Goal: Transaction & Acquisition: Purchase product/service

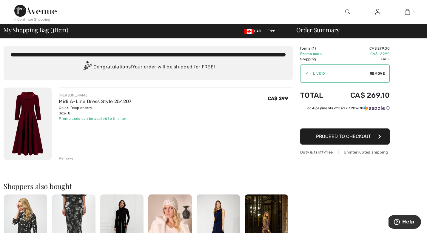
click at [27, 115] on img at bounding box center [28, 123] width 48 height 72
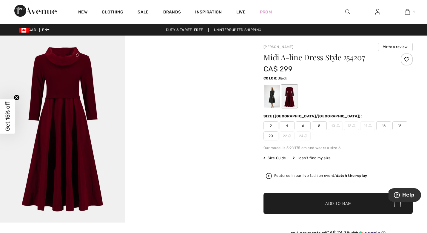
click at [271, 100] on div at bounding box center [272, 96] width 16 height 22
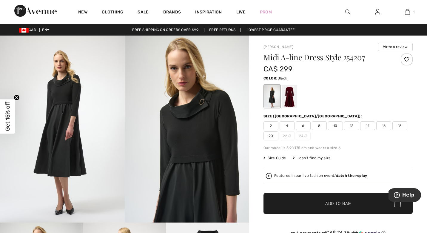
click at [64, 141] on img at bounding box center [62, 129] width 125 height 187
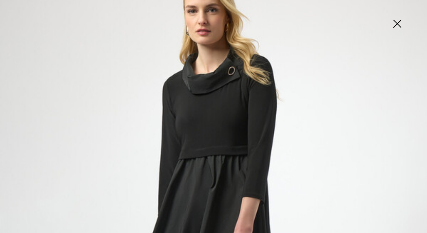
scroll to position [46, 0]
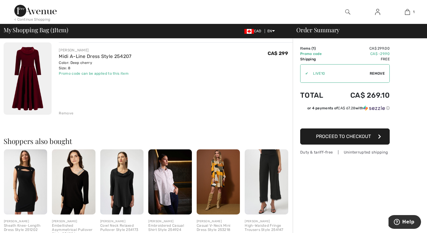
scroll to position [46, 0]
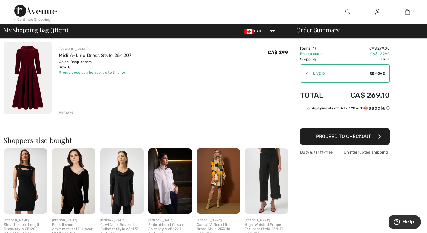
click at [24, 77] on img at bounding box center [28, 77] width 48 height 72
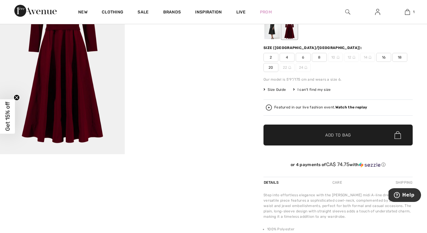
scroll to position [68, 0]
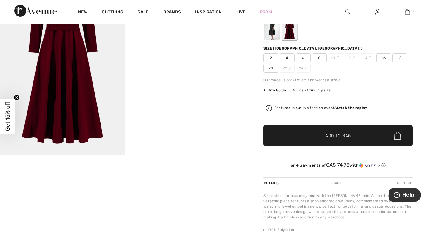
click at [343, 107] on strong "Watch the replay" at bounding box center [351, 108] width 32 height 4
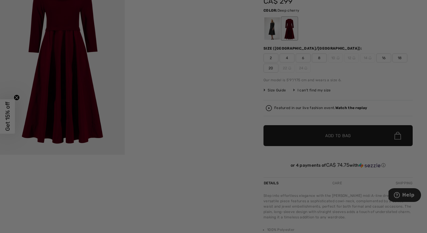
scroll to position [0, 0]
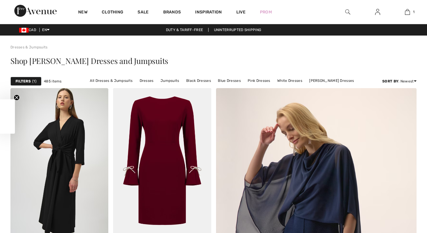
checkbox input "true"
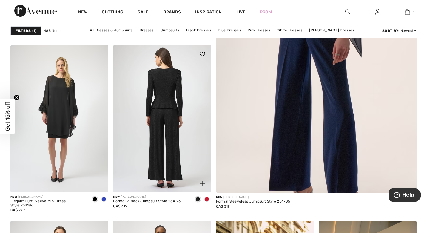
scroll to position [219, 0]
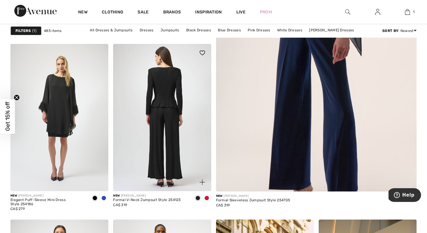
click at [162, 151] on img at bounding box center [162, 117] width 98 height 147
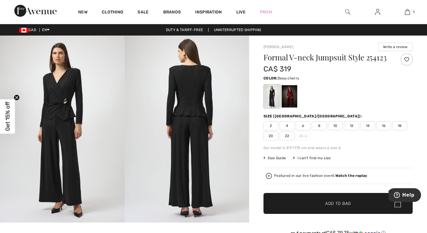
click at [290, 97] on div at bounding box center [290, 96] width 16 height 22
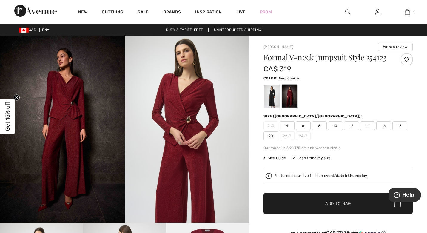
click at [170, 117] on img at bounding box center [187, 129] width 125 height 187
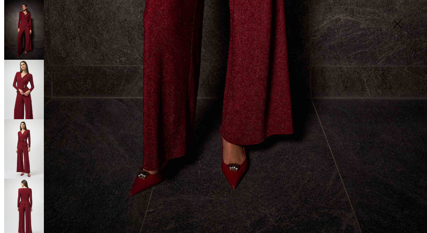
scroll to position [408, 0]
click at [29, 152] on img at bounding box center [24, 148] width 40 height 59
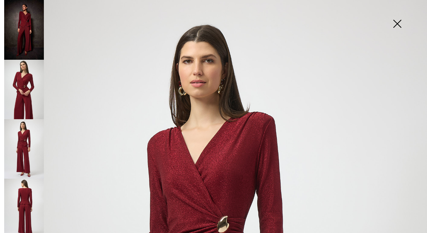
scroll to position [0, 0]
click at [397, 26] on img at bounding box center [397, 24] width 30 height 31
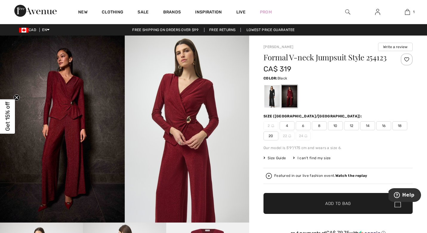
click at [271, 95] on div at bounding box center [272, 96] width 16 height 22
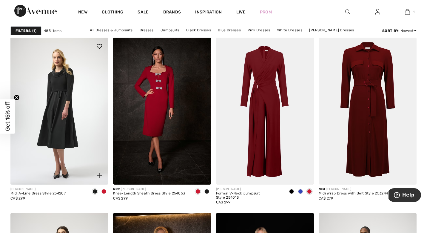
scroll to position [820, 0]
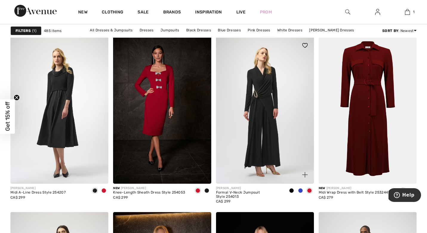
click at [283, 115] on img at bounding box center [265, 109] width 98 height 147
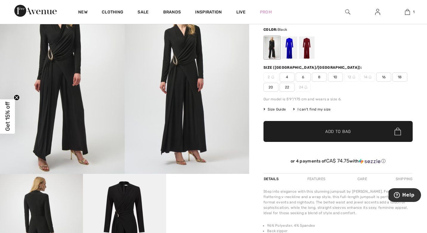
scroll to position [48, 0]
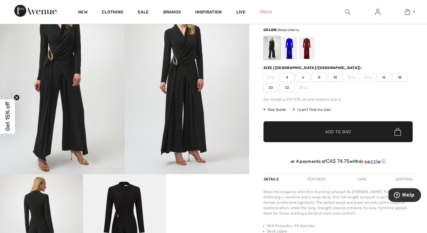
click at [309, 56] on div at bounding box center [307, 48] width 16 height 22
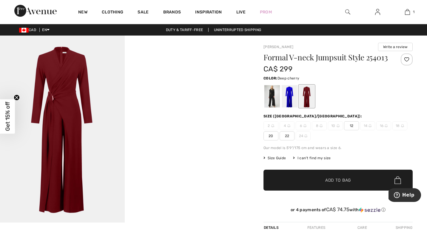
scroll to position [0, 0]
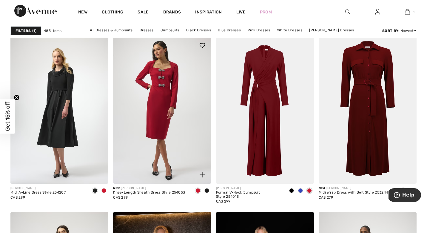
click at [164, 112] on img at bounding box center [162, 109] width 98 height 147
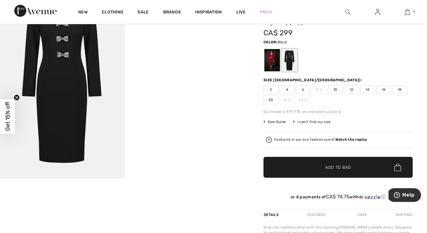
scroll to position [44, 0]
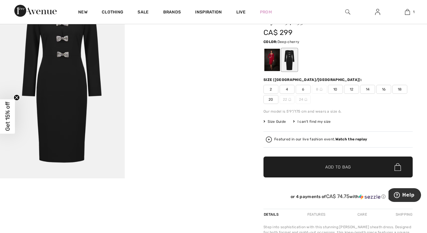
click at [270, 64] on div at bounding box center [272, 60] width 16 height 22
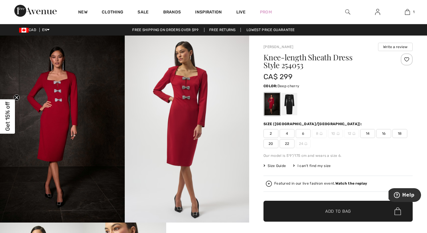
scroll to position [0, 0]
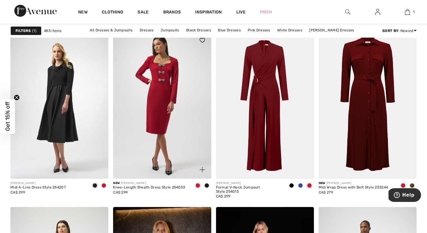
scroll to position [831, 0]
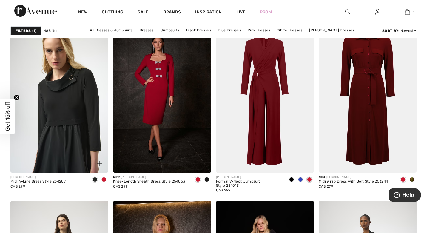
click at [75, 132] on img at bounding box center [59, 98] width 98 height 147
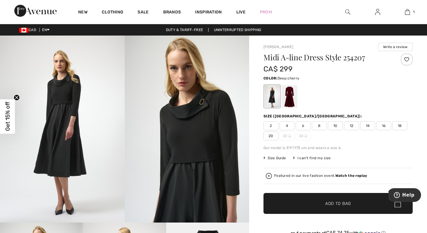
click at [289, 105] on div at bounding box center [290, 96] width 16 height 22
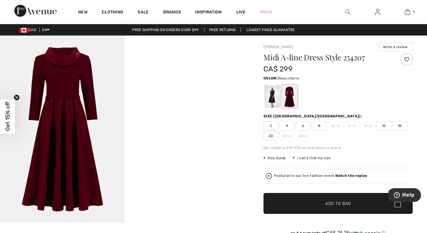
click at [274, 157] on span "Size Guide" at bounding box center [274, 157] width 22 height 5
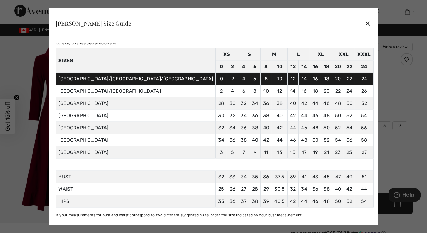
scroll to position [23, 0]
click at [365, 24] on div "✕" at bounding box center [368, 23] width 6 height 13
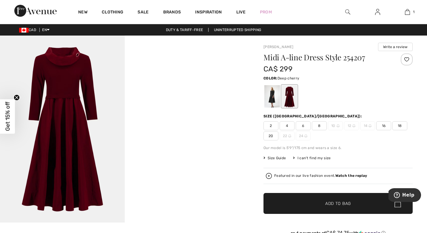
scroll to position [0, 0]
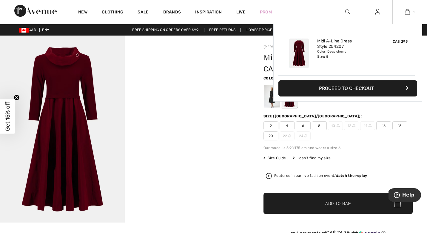
click at [348, 90] on button "Proceed to Checkout" at bounding box center [347, 88] width 139 height 16
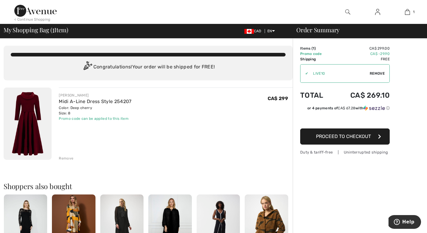
click at [35, 11] on img at bounding box center [35, 11] width 42 height 12
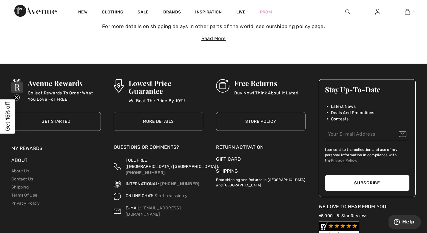
scroll to position [2078, 0]
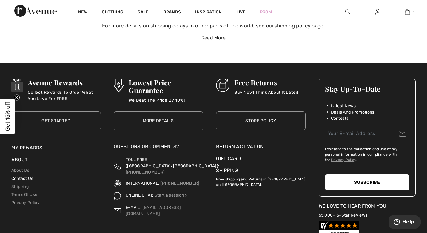
click at [28, 176] on link "Contact Us" at bounding box center [22, 178] width 22 height 5
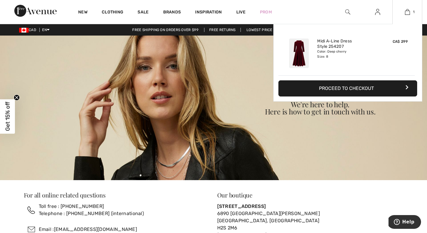
click at [338, 90] on button "Proceed to Checkout" at bounding box center [347, 88] width 139 height 16
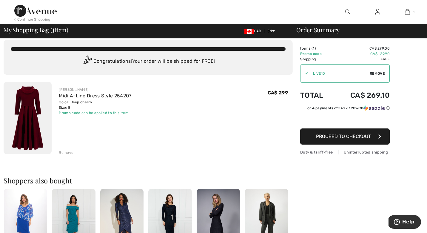
scroll to position [7, 0]
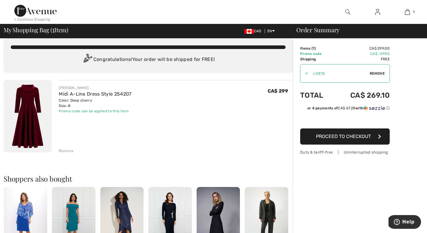
click at [325, 135] on span "Proceed to Checkout" at bounding box center [343, 136] width 55 height 6
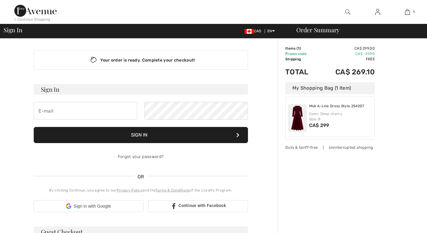
checkbox input "true"
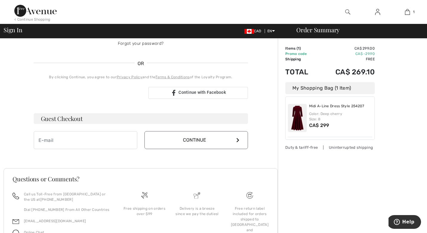
scroll to position [114, 0]
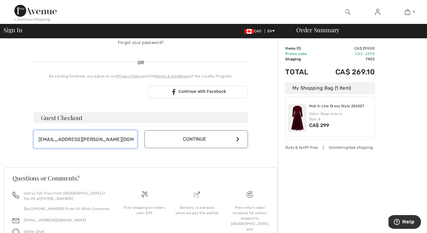
type input "wendyheppell@shaw.ca"
click at [185, 141] on button "Continue" at bounding box center [196, 139] width 104 height 18
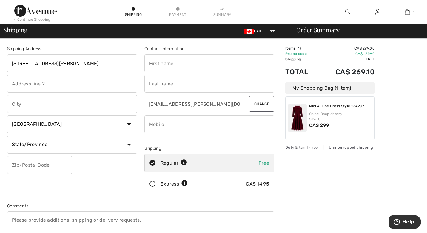
type input "118 Ainsworth Crescent"
type input "Red Deer"
select select "AB"
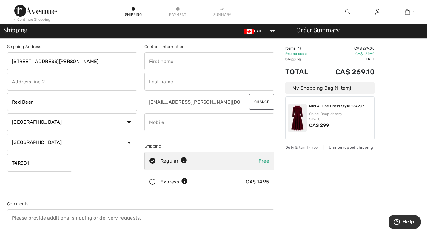
scroll to position [3, 0]
type input "T4R3B1"
type input "Wendy"
type input "Heppell"
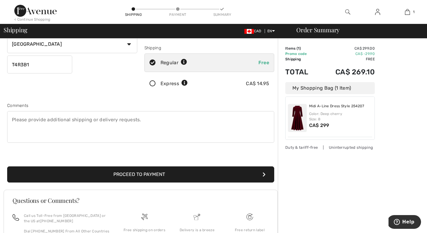
scroll to position [101, 0]
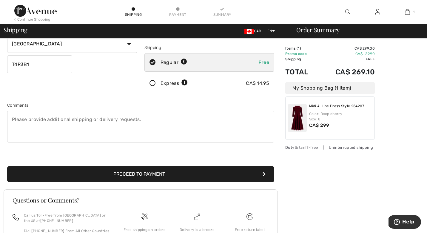
type input "5872733200"
click at [143, 174] on button "Proceed to Payment" at bounding box center [140, 174] width 267 height 16
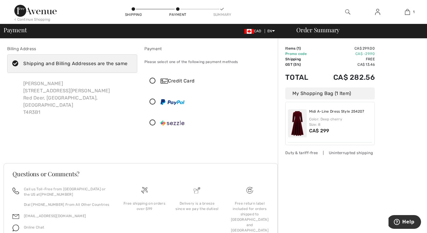
click at [16, 64] on icon at bounding box center [15, 64] width 16 height 6
click at [127, 64] on input "Shipping and Billing Addresses are the same" at bounding box center [129, 64] width 4 height 18
checkbox input "false"
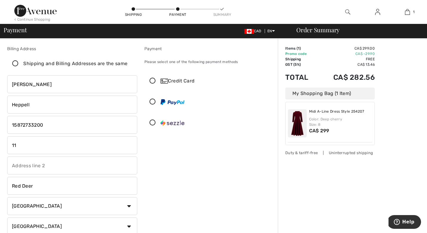
type input "1"
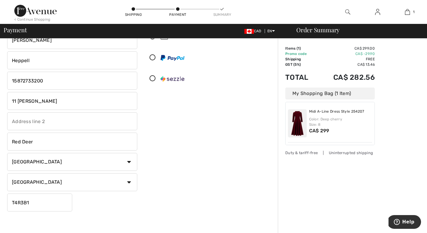
scroll to position [49, 0]
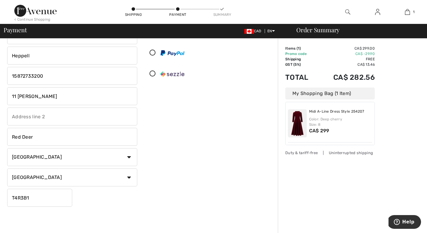
type input "11 Veronica Close"
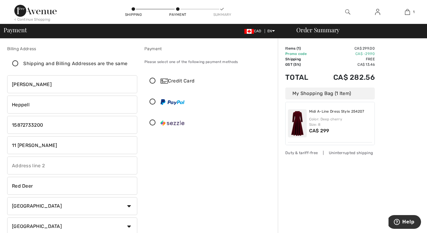
scroll to position [0, 0]
type input "T4R0N2"
click at [150, 81] on icon at bounding box center [153, 81] width 16 height 6
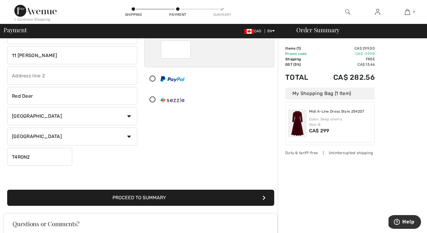
scroll to position [93, 0]
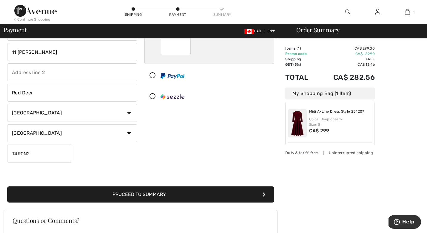
click at [116, 193] on button "Proceed to Summary" at bounding box center [140, 194] width 267 height 16
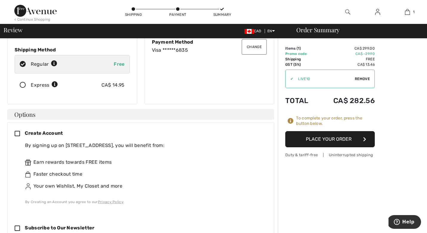
scroll to position [98, 0]
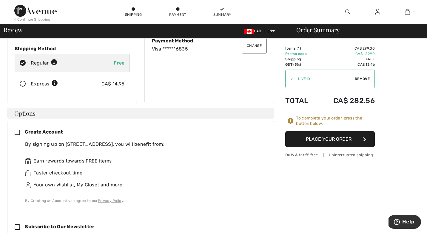
click at [16, 129] on icon at bounding box center [20, 132] width 10 height 6
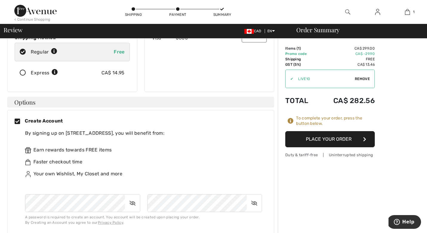
scroll to position [111, 0]
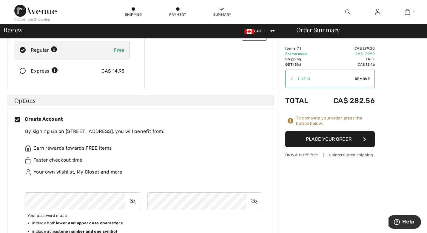
click at [134, 194] on icon at bounding box center [132, 201] width 15 height 14
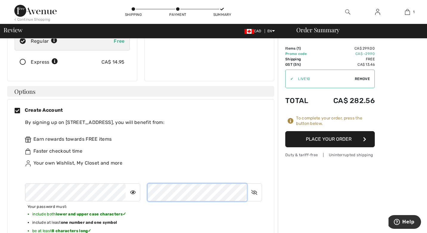
scroll to position [121, 0]
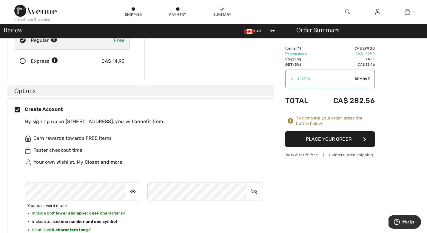
click at [254, 184] on icon at bounding box center [254, 191] width 15 height 14
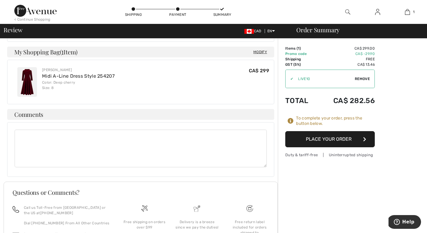
scroll to position [394, 0]
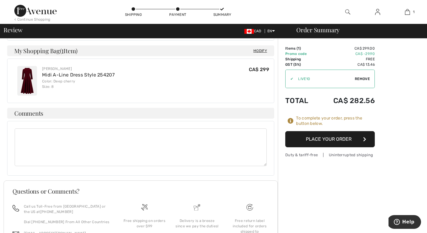
click at [37, 128] on textarea at bounding box center [141, 147] width 252 height 38
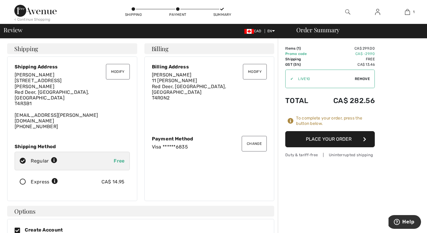
scroll to position [0, 0]
type textarea "Please make sure dress is in perfect condition. Thank you"
click at [339, 140] on button "Place Your Order" at bounding box center [330, 139] width 90 height 16
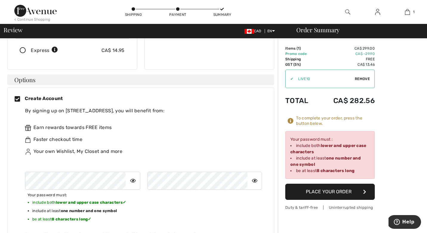
scroll to position [133, 0]
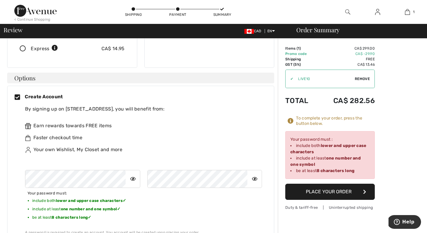
click at [351, 190] on button "Place Your Order" at bounding box center [330, 191] width 90 height 16
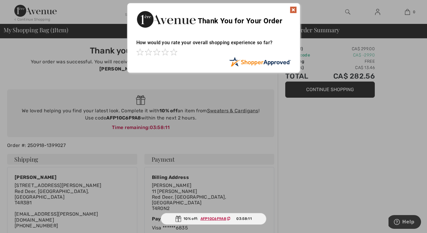
click at [291, 10] on img at bounding box center [293, 9] width 7 height 7
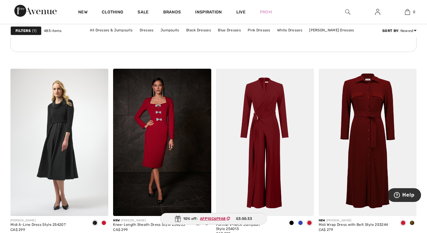
scroll to position [793, 0]
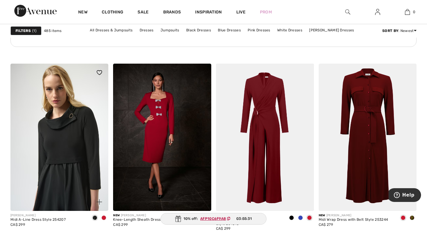
click at [48, 146] on img at bounding box center [59, 137] width 98 height 147
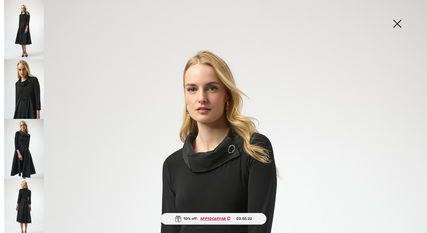
click at [394, 25] on img at bounding box center [397, 24] width 30 height 31
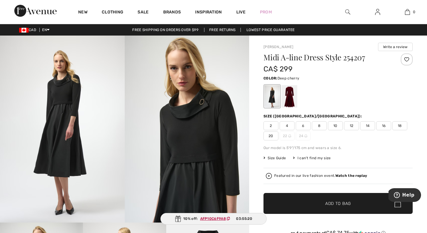
click at [293, 94] on div at bounding box center [290, 96] width 16 height 22
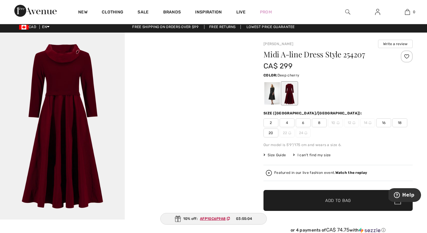
scroll to position [3, 0]
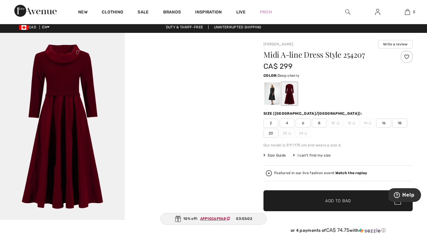
click at [81, 99] on img at bounding box center [62, 126] width 125 height 187
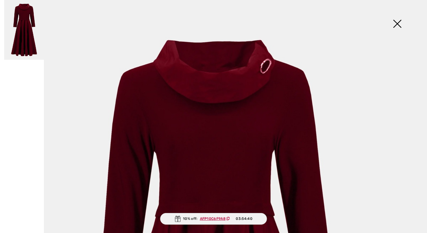
scroll to position [0, 0]
click at [394, 24] on img at bounding box center [397, 24] width 30 height 31
